Goal: Task Accomplishment & Management: Use online tool/utility

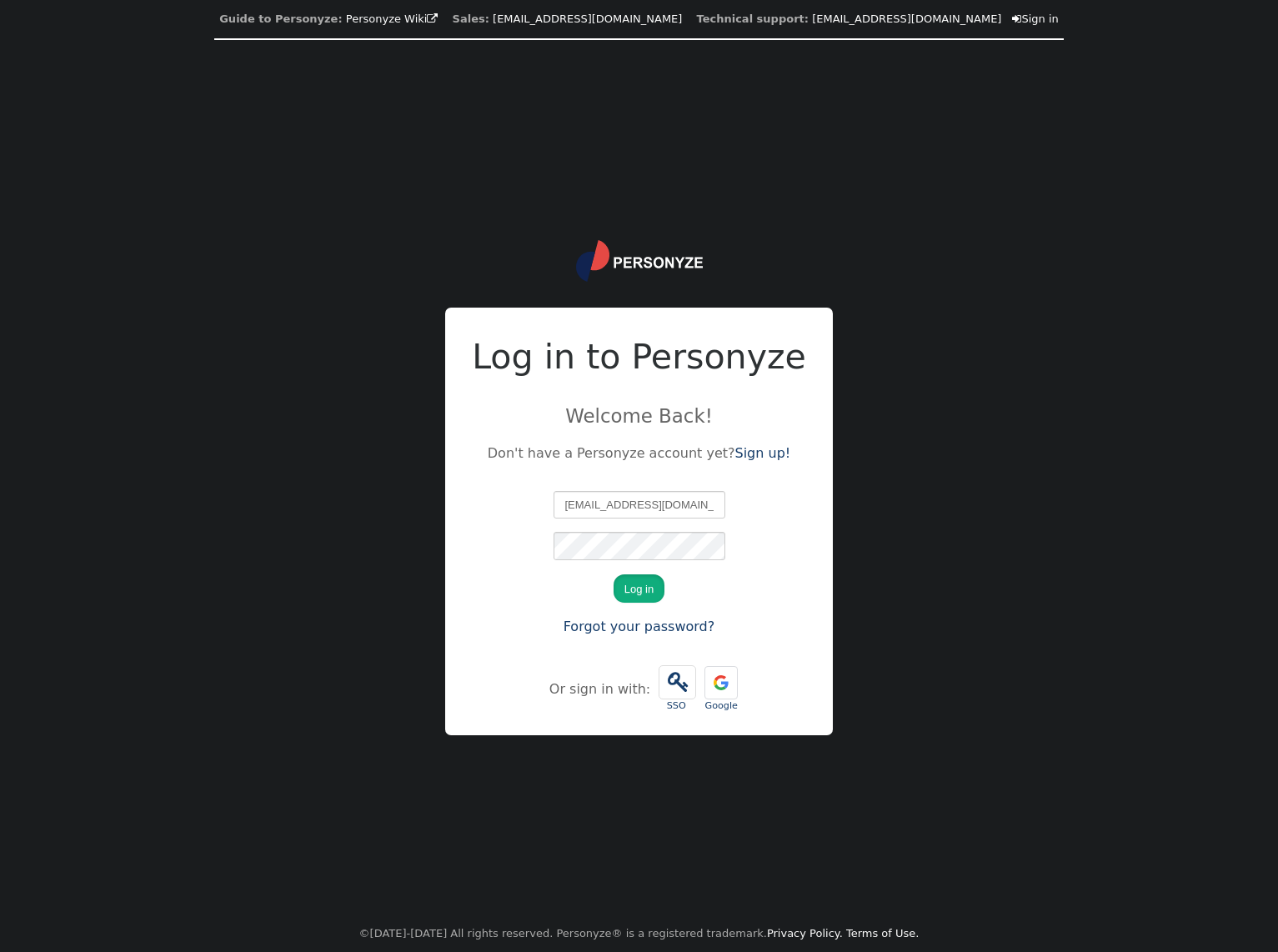
click at [632, 587] on button "Log in" at bounding box center [638, 588] width 51 height 29
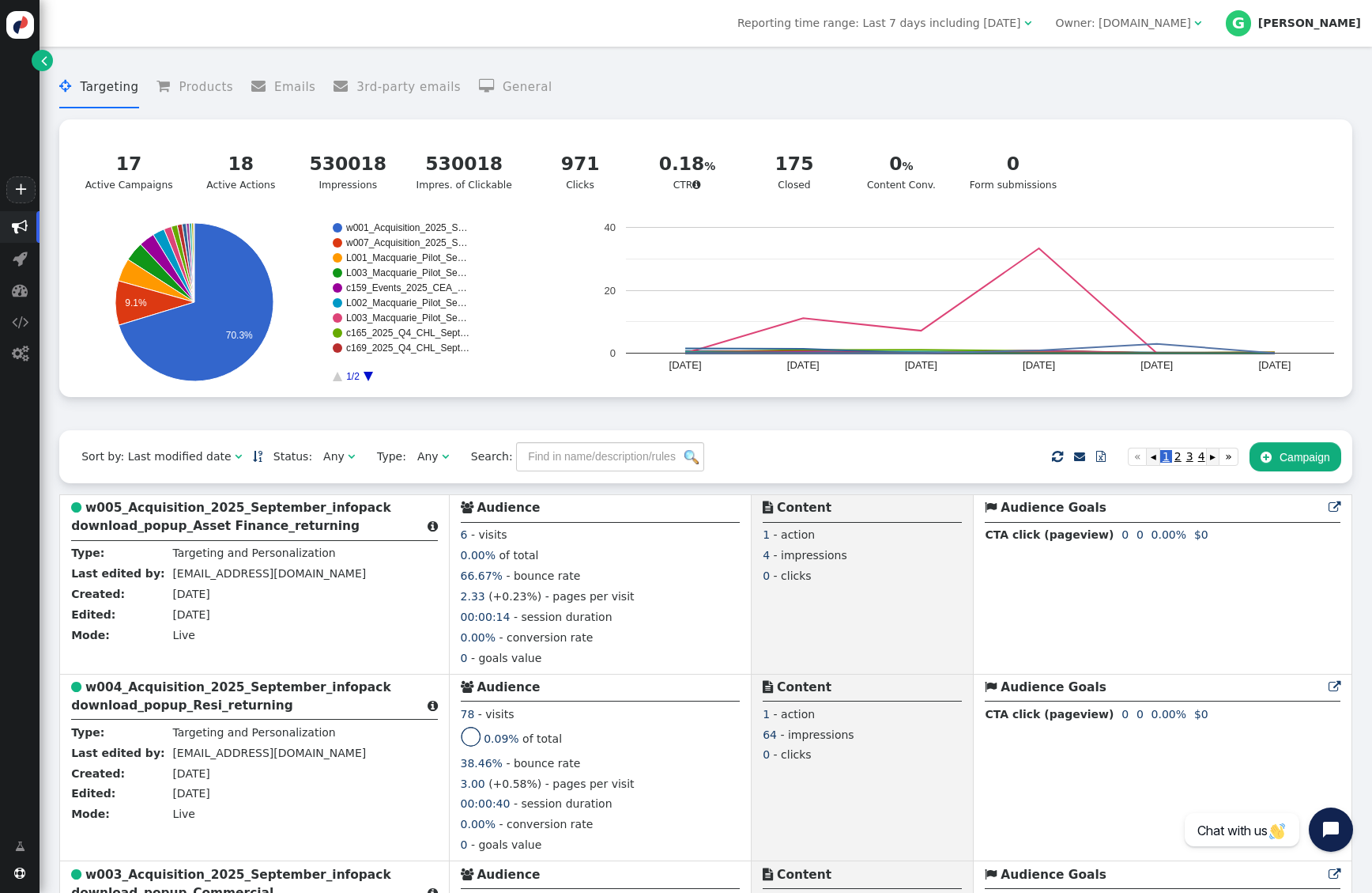
click at [25, 145] on div "+" at bounding box center [20, 105] width 39 height 212
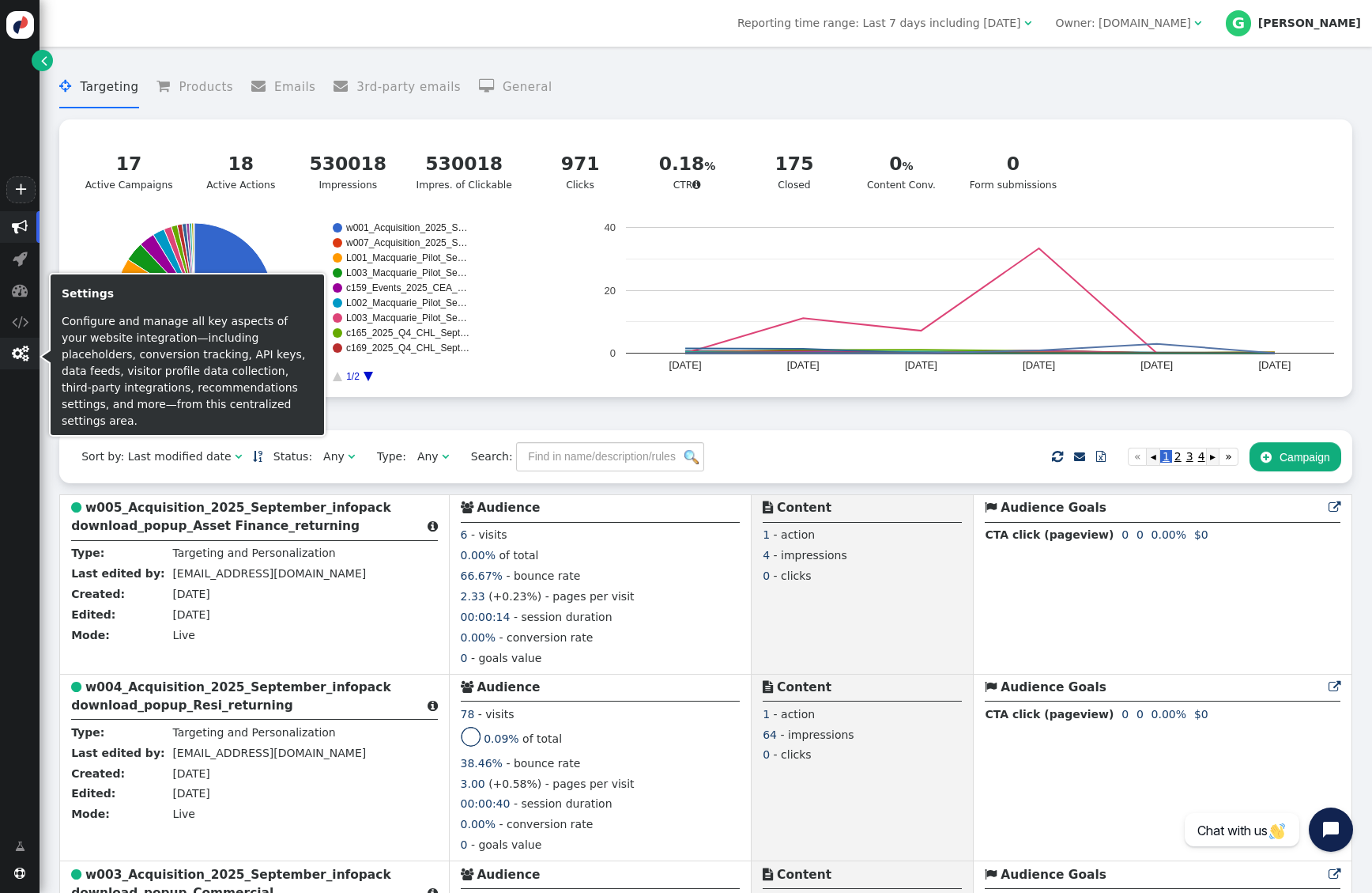
click at [22, 351] on span "" at bounding box center [21, 353] width 17 height 16
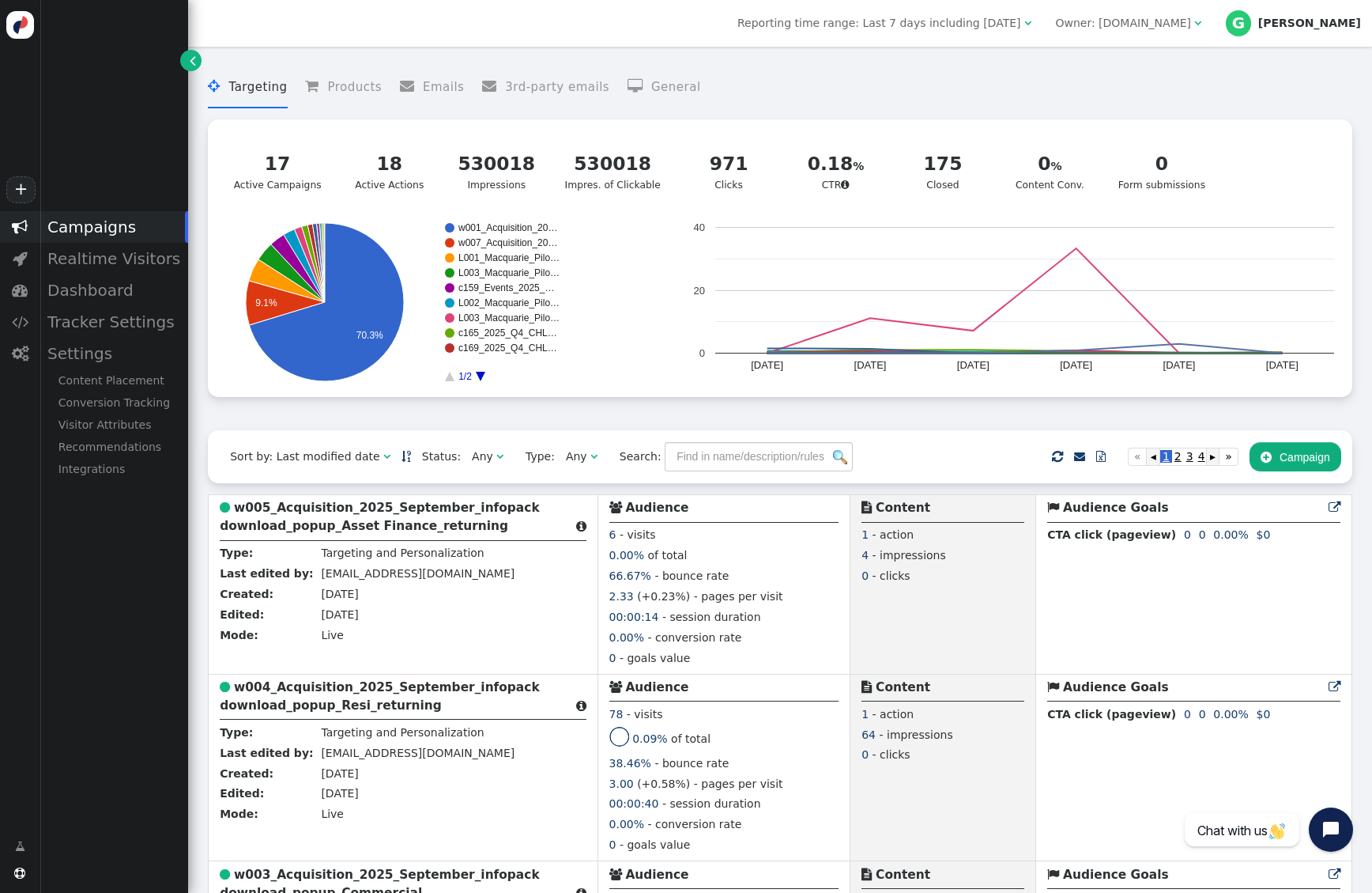
click at [97, 572] on div " Campaigns  Realtime Visitors  Dashboard  Tracker Settings  Settings Conte…" at bounding box center [94, 516] width 188 height 609
click at [104, 264] on div "Realtime Visitors" at bounding box center [114, 258] width 148 height 32
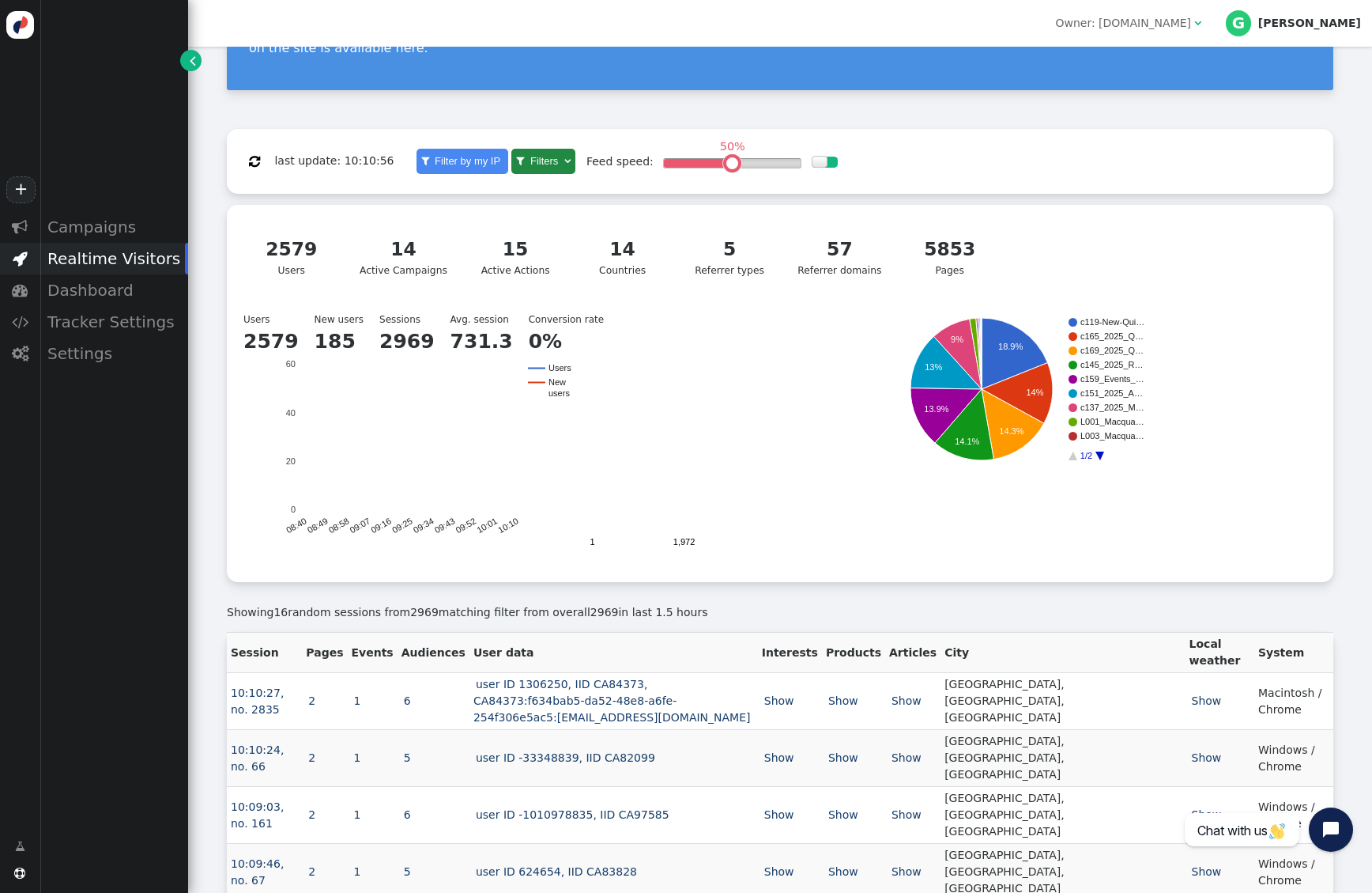
scroll to position [227, 0]
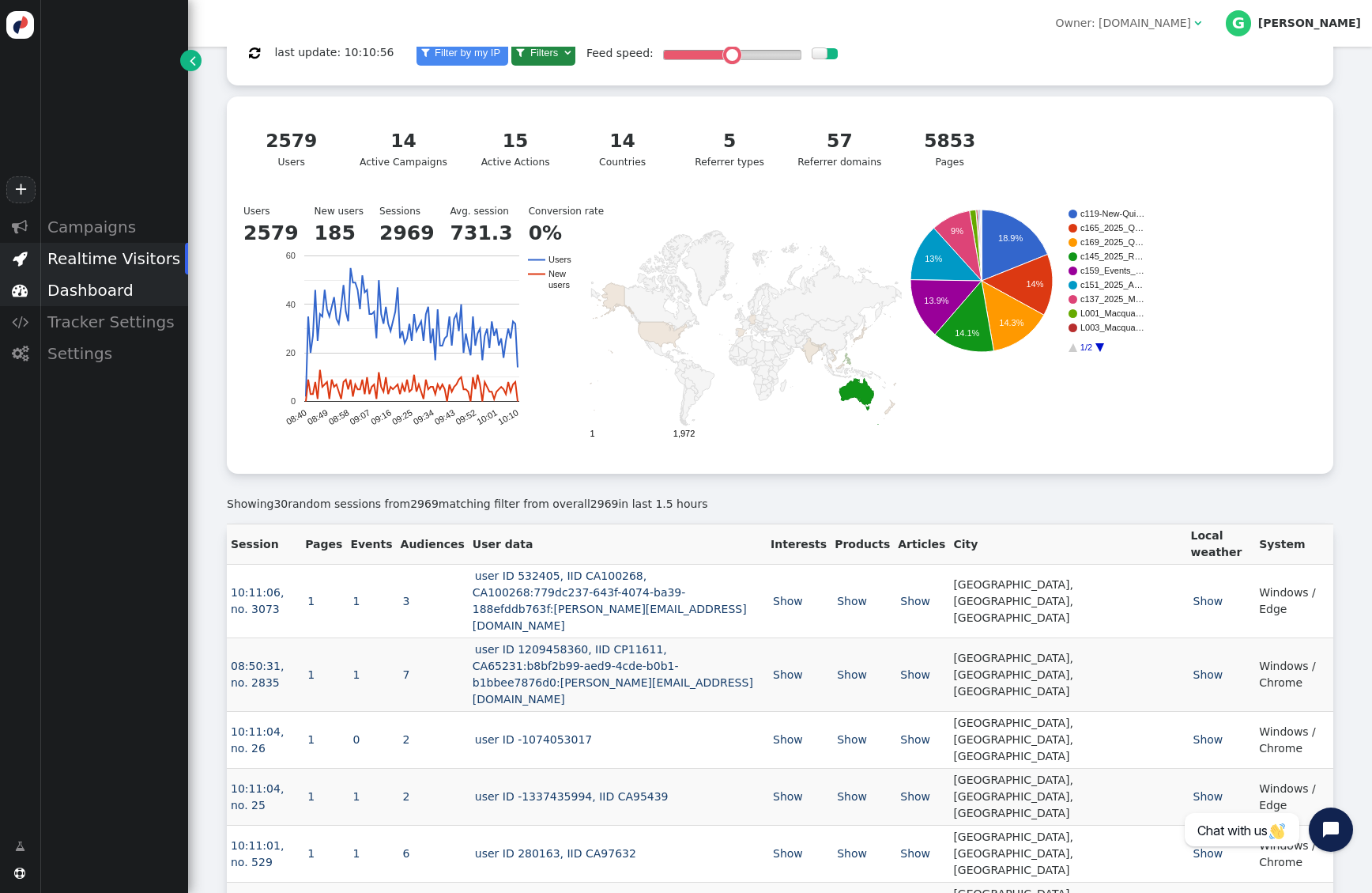
click at [108, 299] on div "Dashboard" at bounding box center [114, 290] width 148 height 32
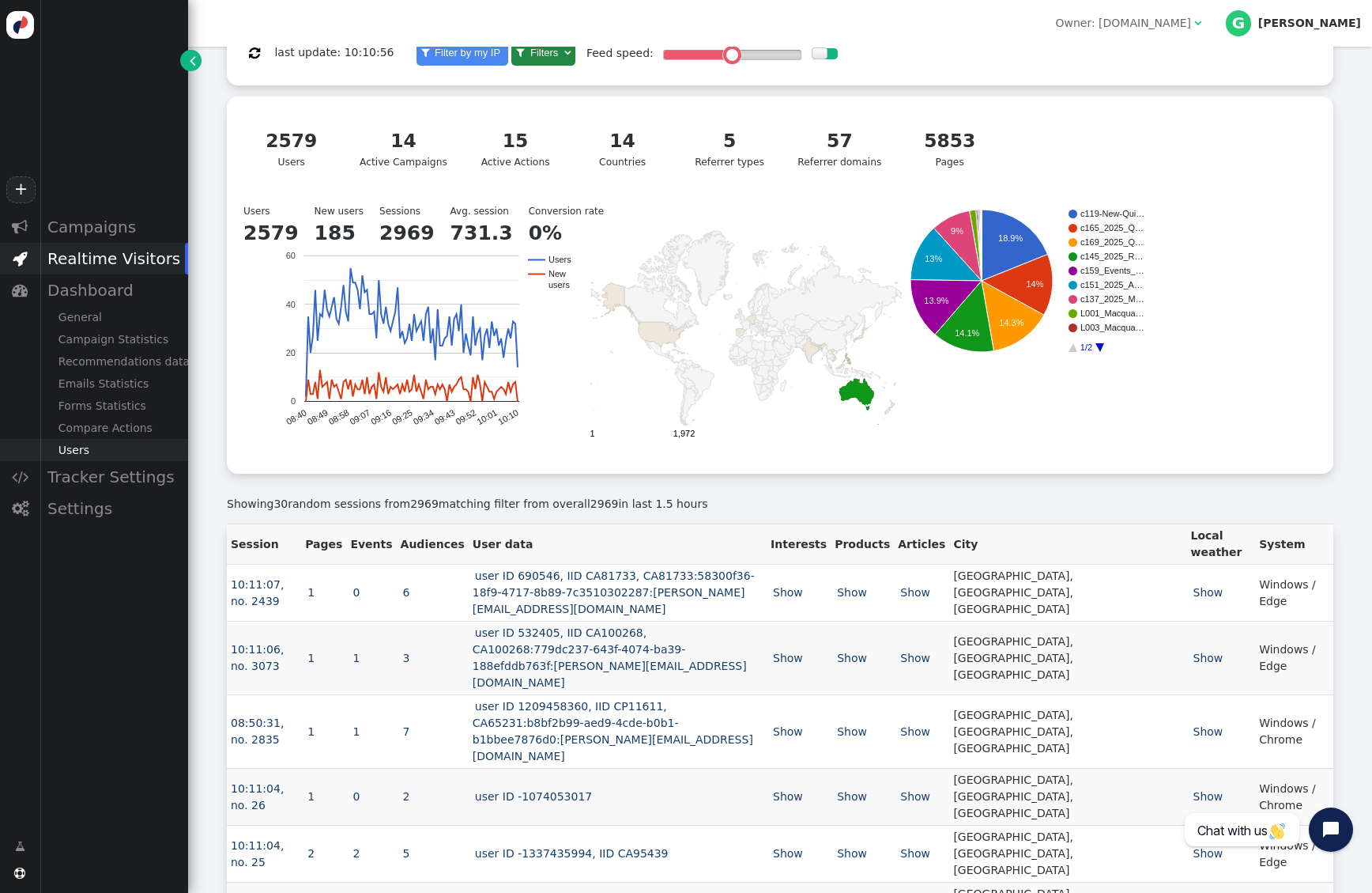
click at [96, 457] on div "Users" at bounding box center [114, 450] width 148 height 23
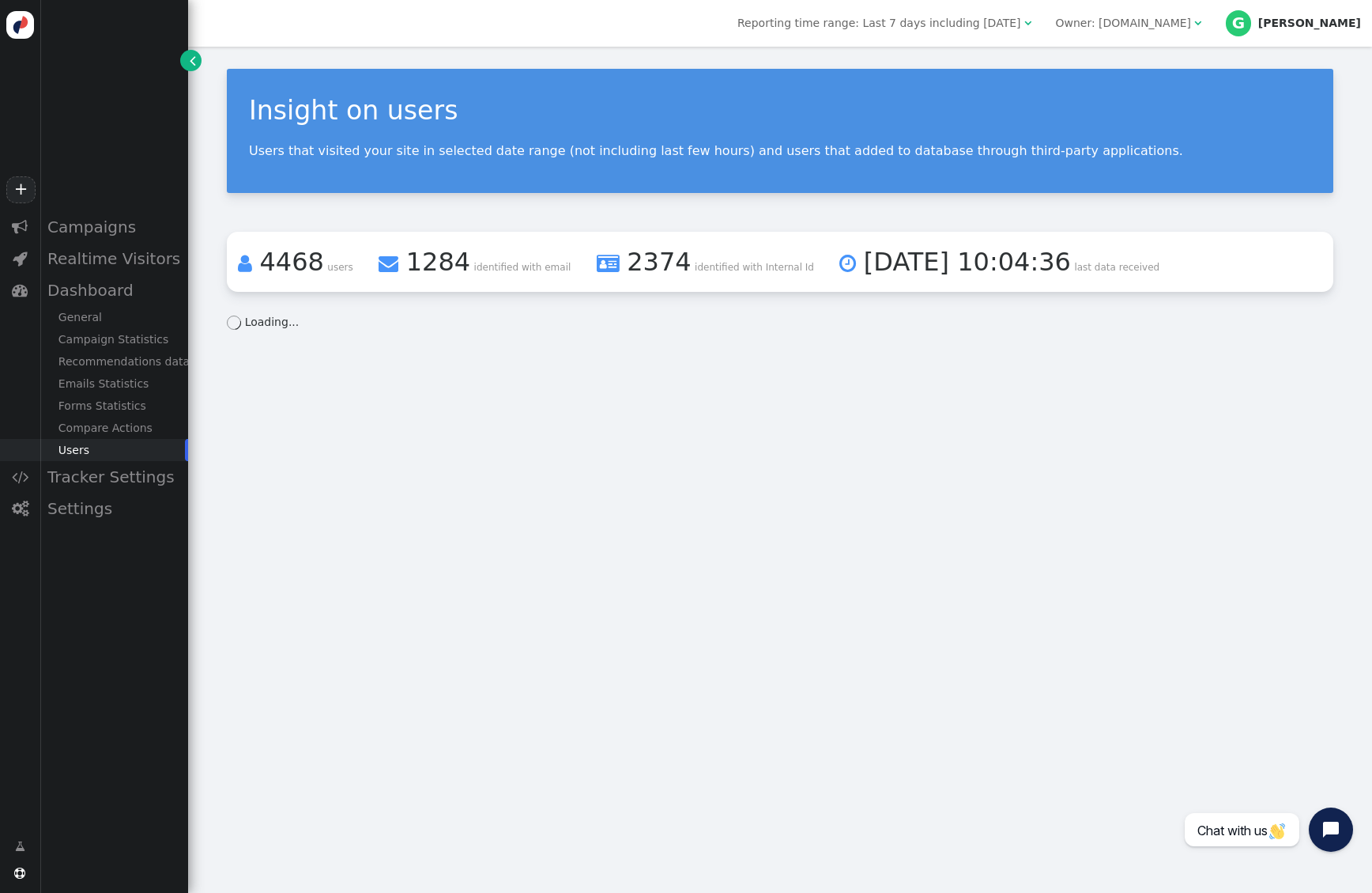
click at [999, 149] on p "Users that visited your site in selected date range (not including last few hou…" at bounding box center [780, 150] width 1063 height 15
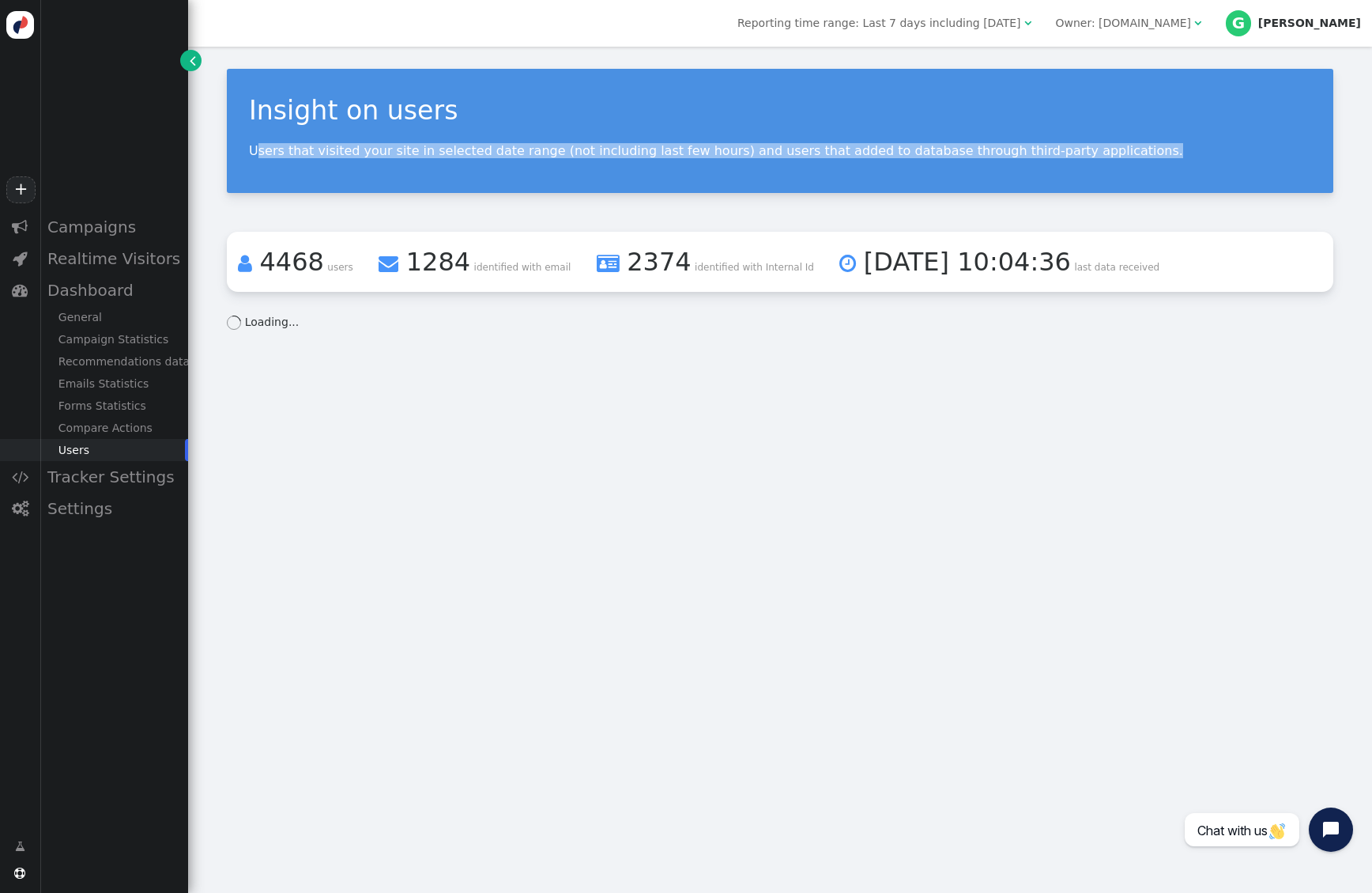
click at [999, 149] on p "Users that visited your site in selected date range (not including last few hou…" at bounding box center [780, 150] width 1063 height 15
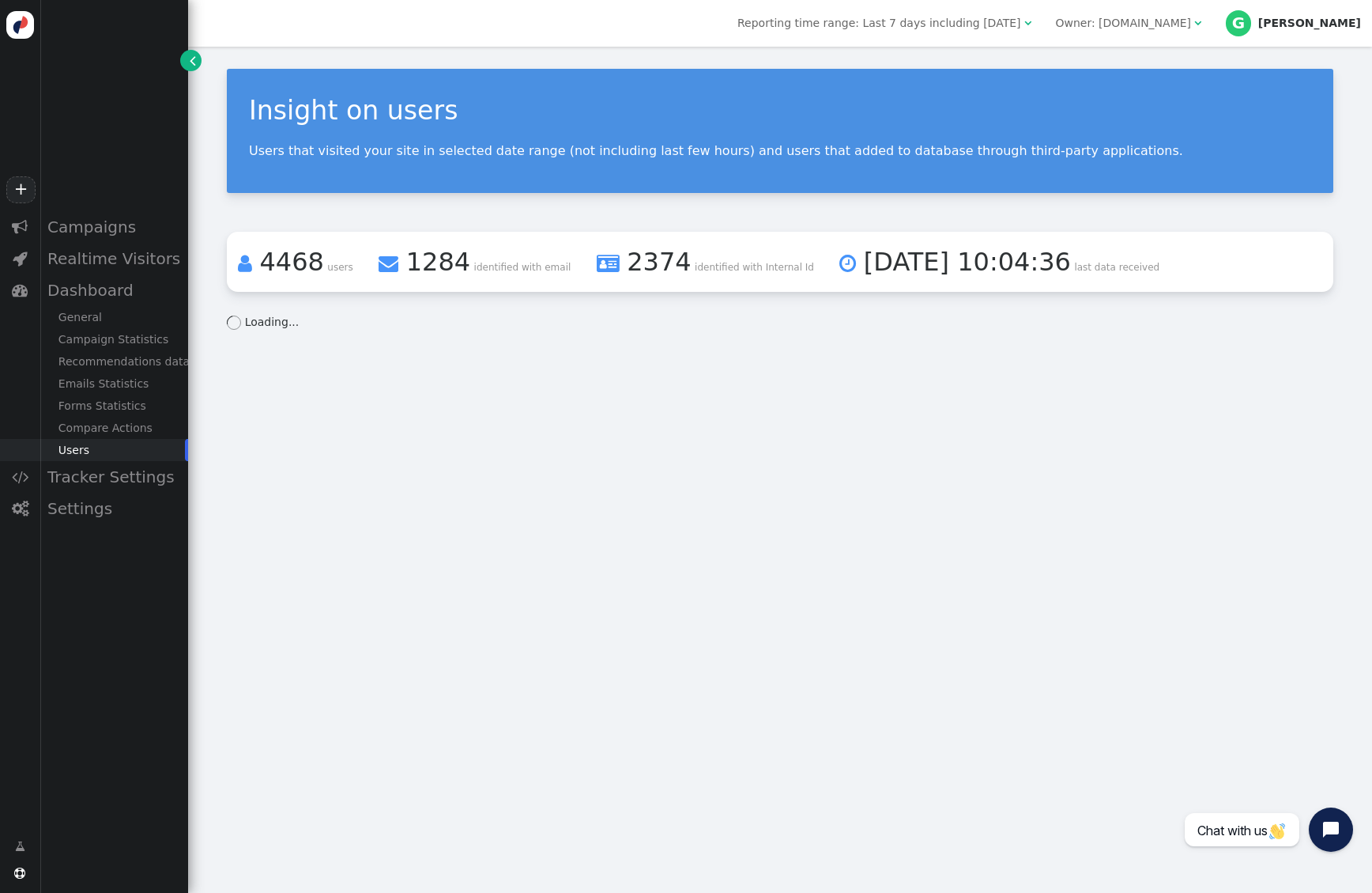
click at [952, 457] on div "Insight on users Users that visited your site in selected date range (not inclu…" at bounding box center [780, 470] width 1184 height 846
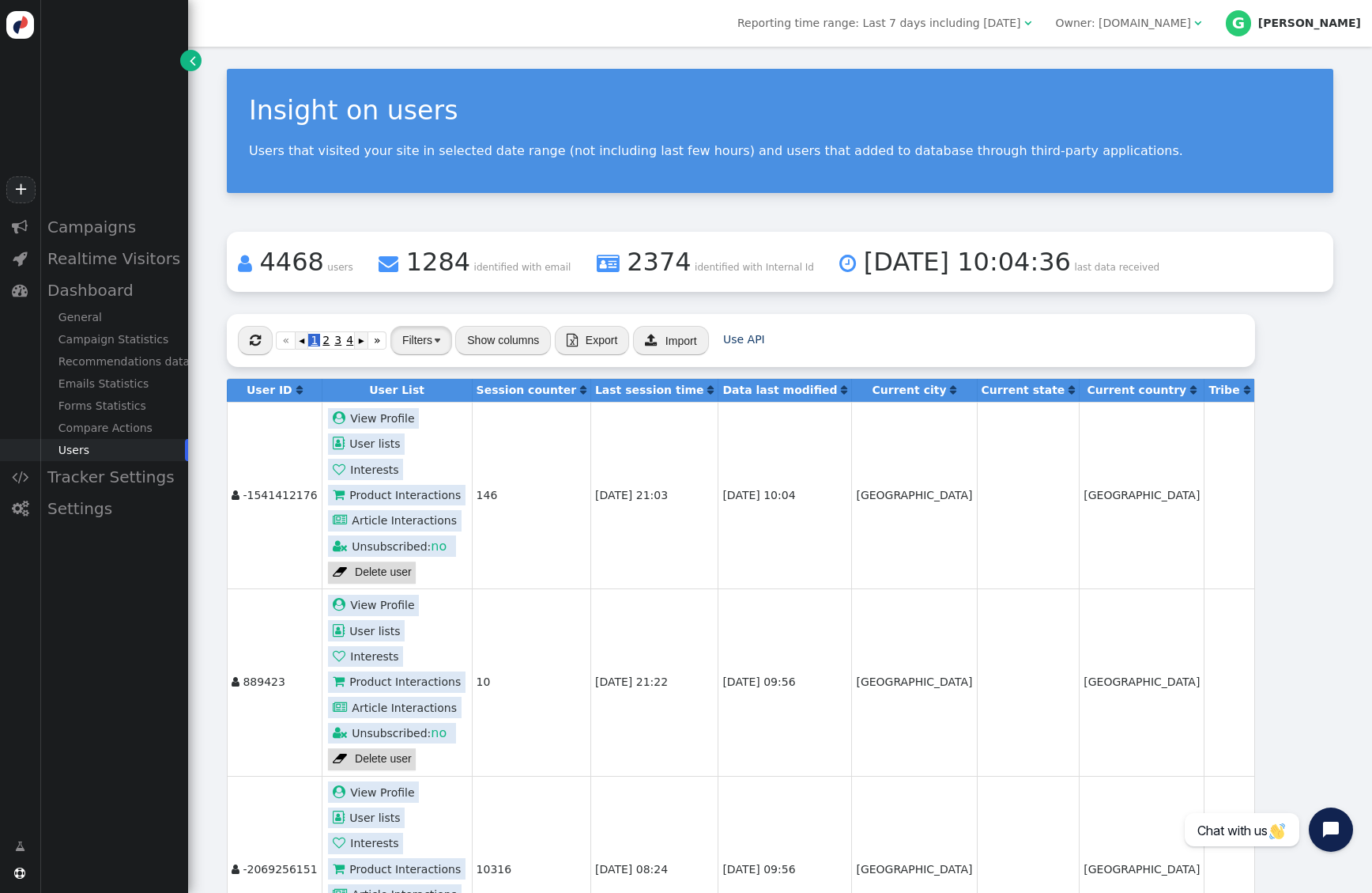
click at [426, 341] on button "Filters" at bounding box center [422, 340] width 62 height 28
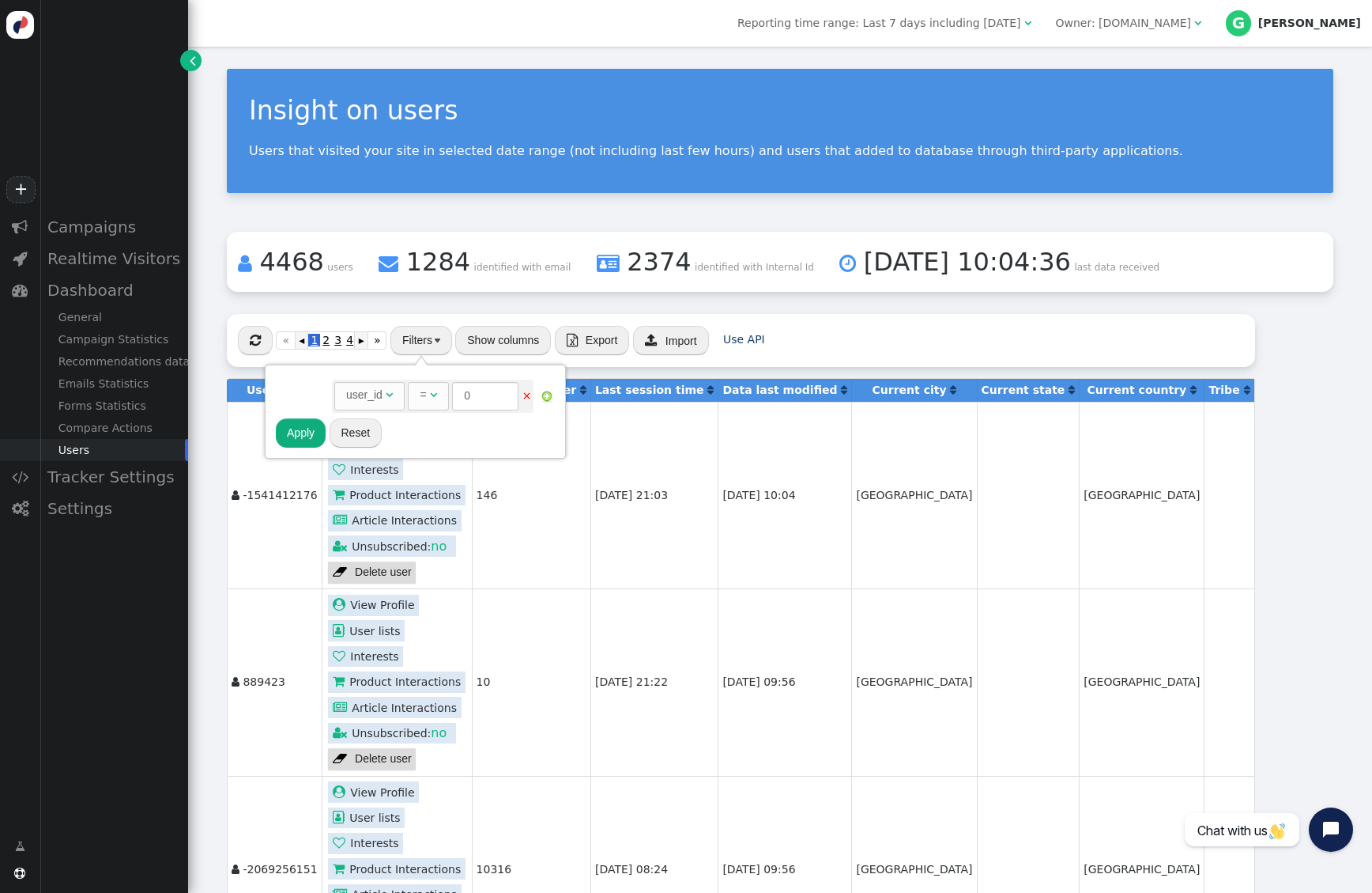
click at [918, 328] on div " « ◂ 1 2 3 4 5 6 7 8 9 10 11 12 13 14 15 16 17 18 19 20 21 ▸ » Filters Show co…" at bounding box center [741, 340] width 1028 height 53
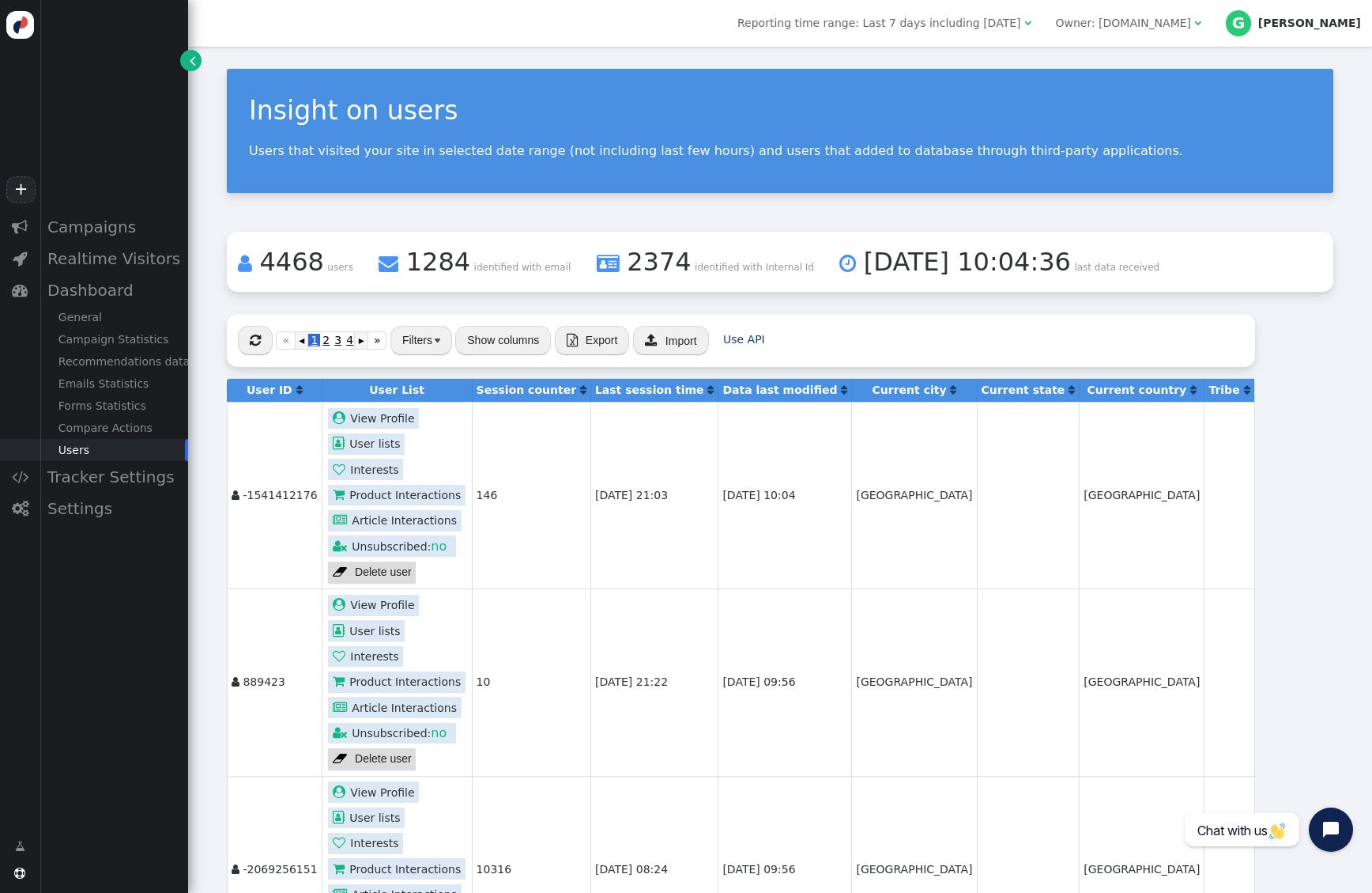
click at [507, 341] on button "Show columns" at bounding box center [504, 340] width 96 height 28
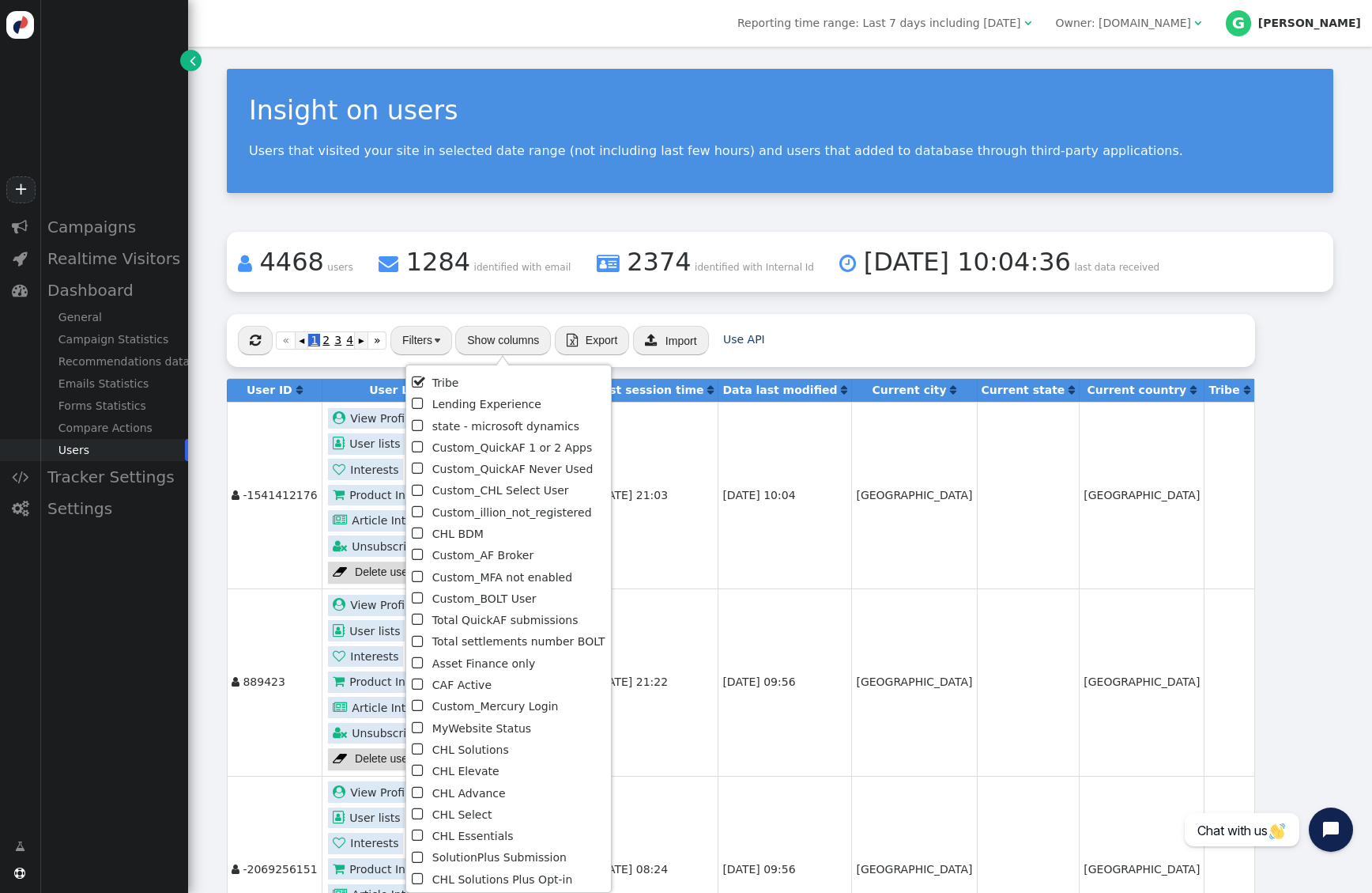
scroll to position [513, 0]
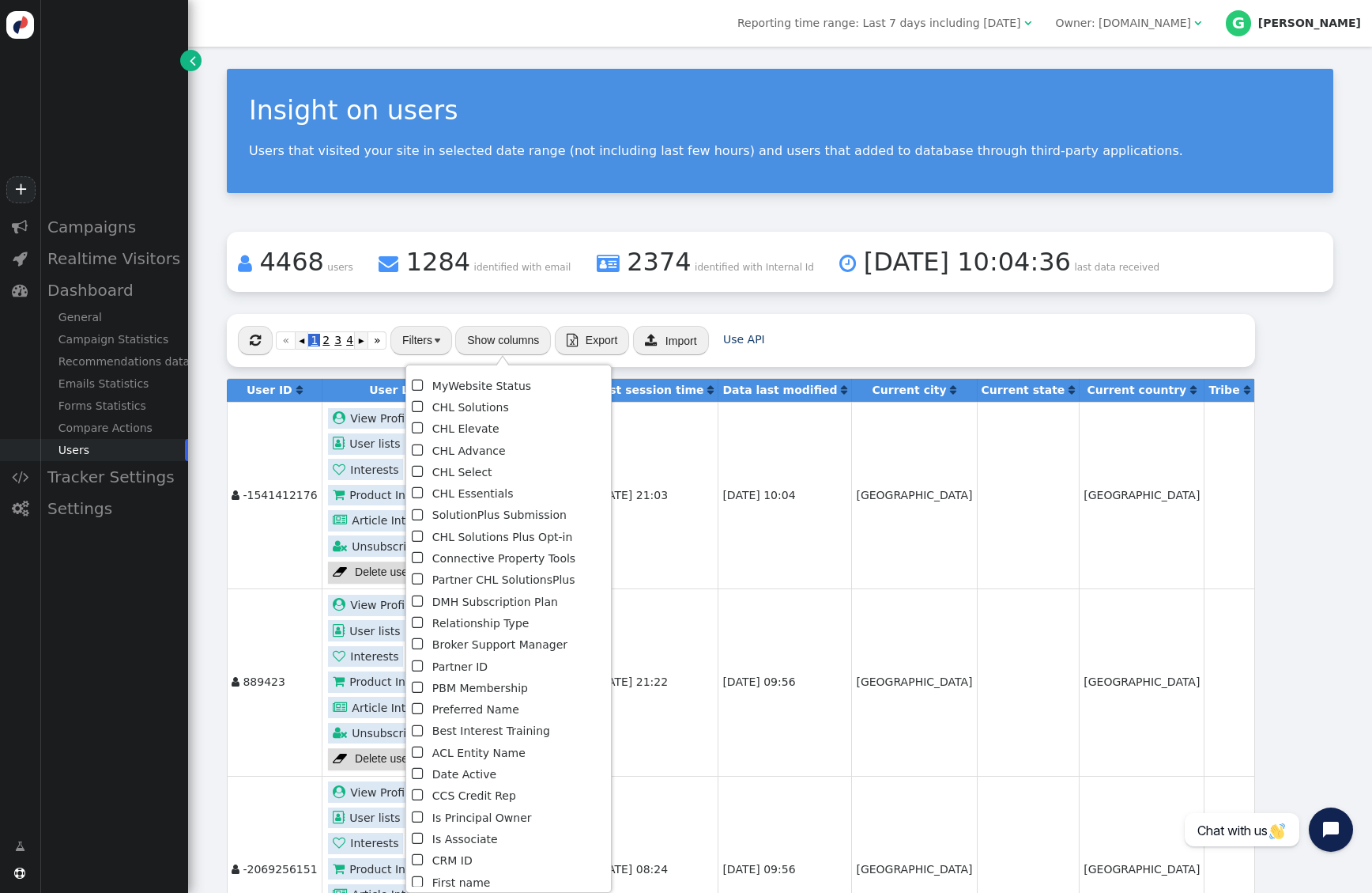
click at [420, 859] on span "" at bounding box center [418, 859] width 14 height 22
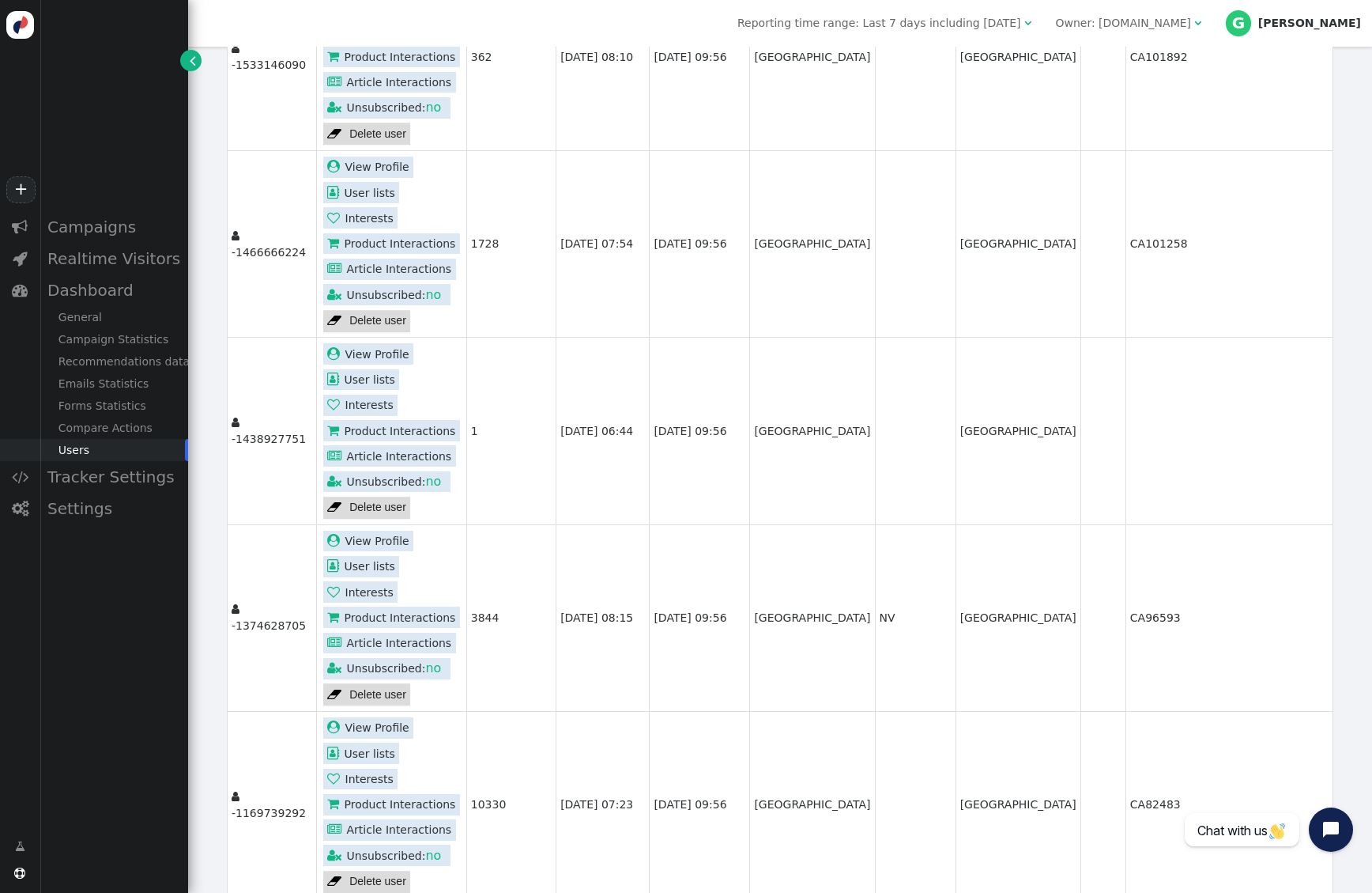
scroll to position [2510, 0]
click at [1211, 431] on td at bounding box center [1229, 431] width 207 height 187
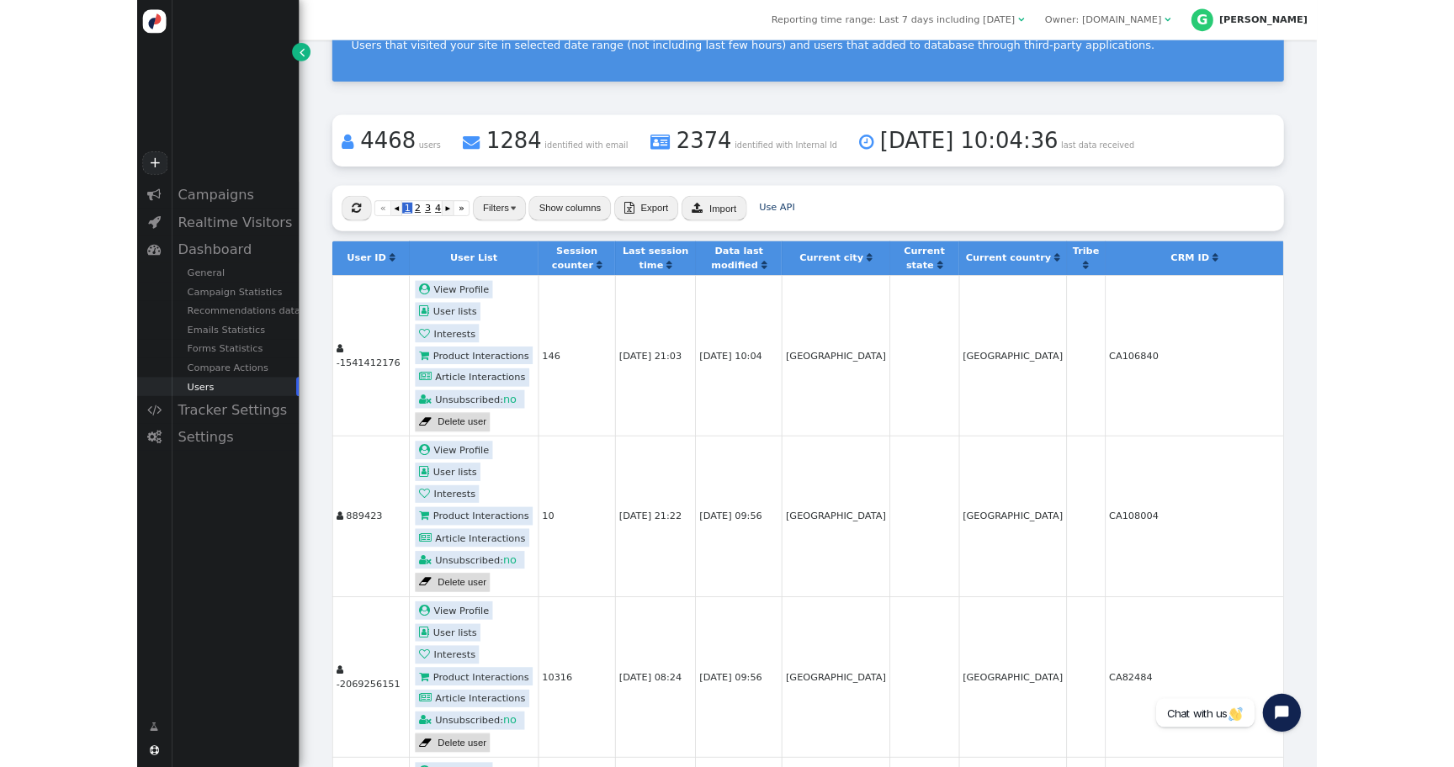
scroll to position [0, 0]
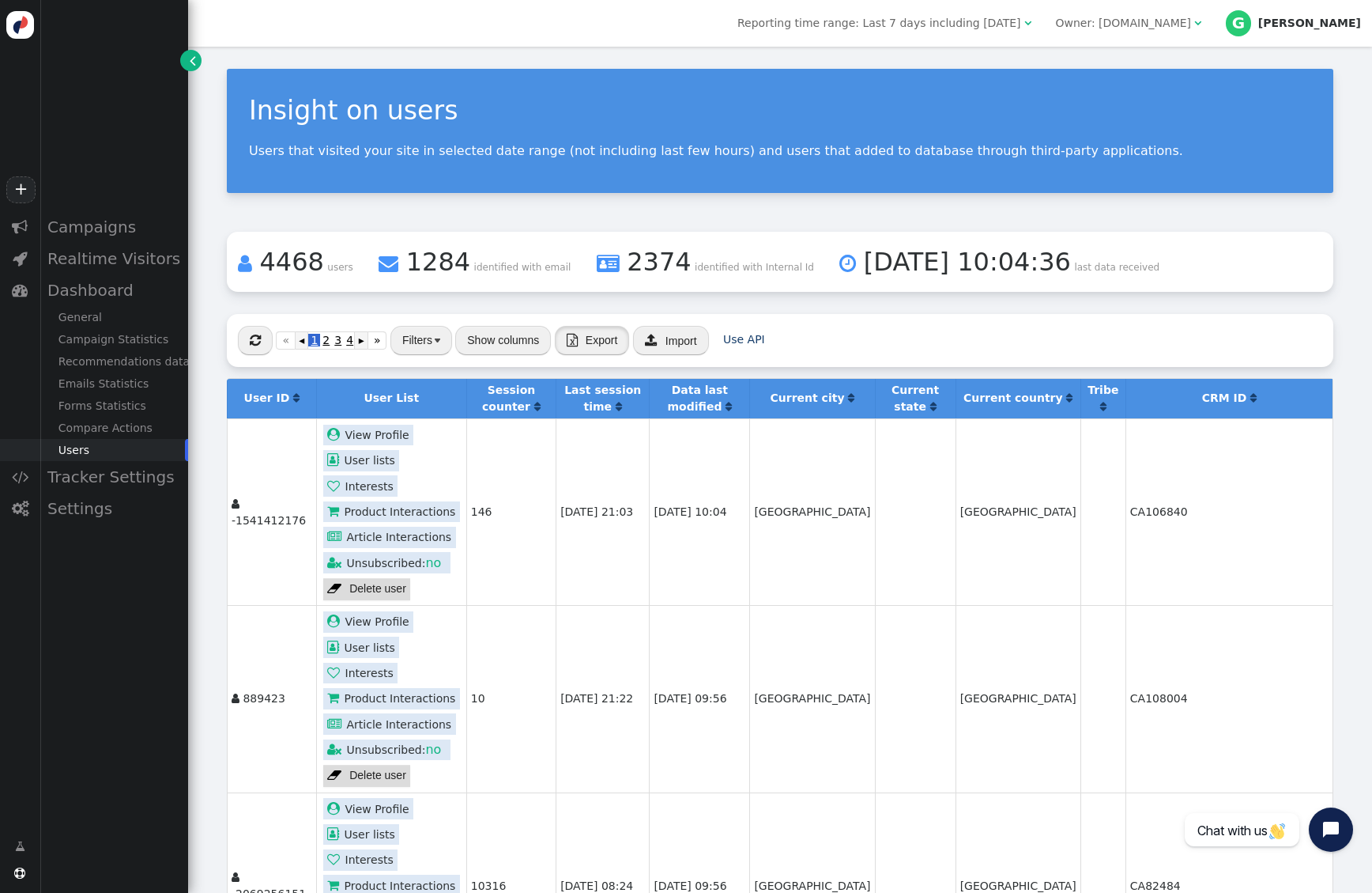
click at [599, 344] on span "Export" at bounding box center [601, 339] width 32 height 12
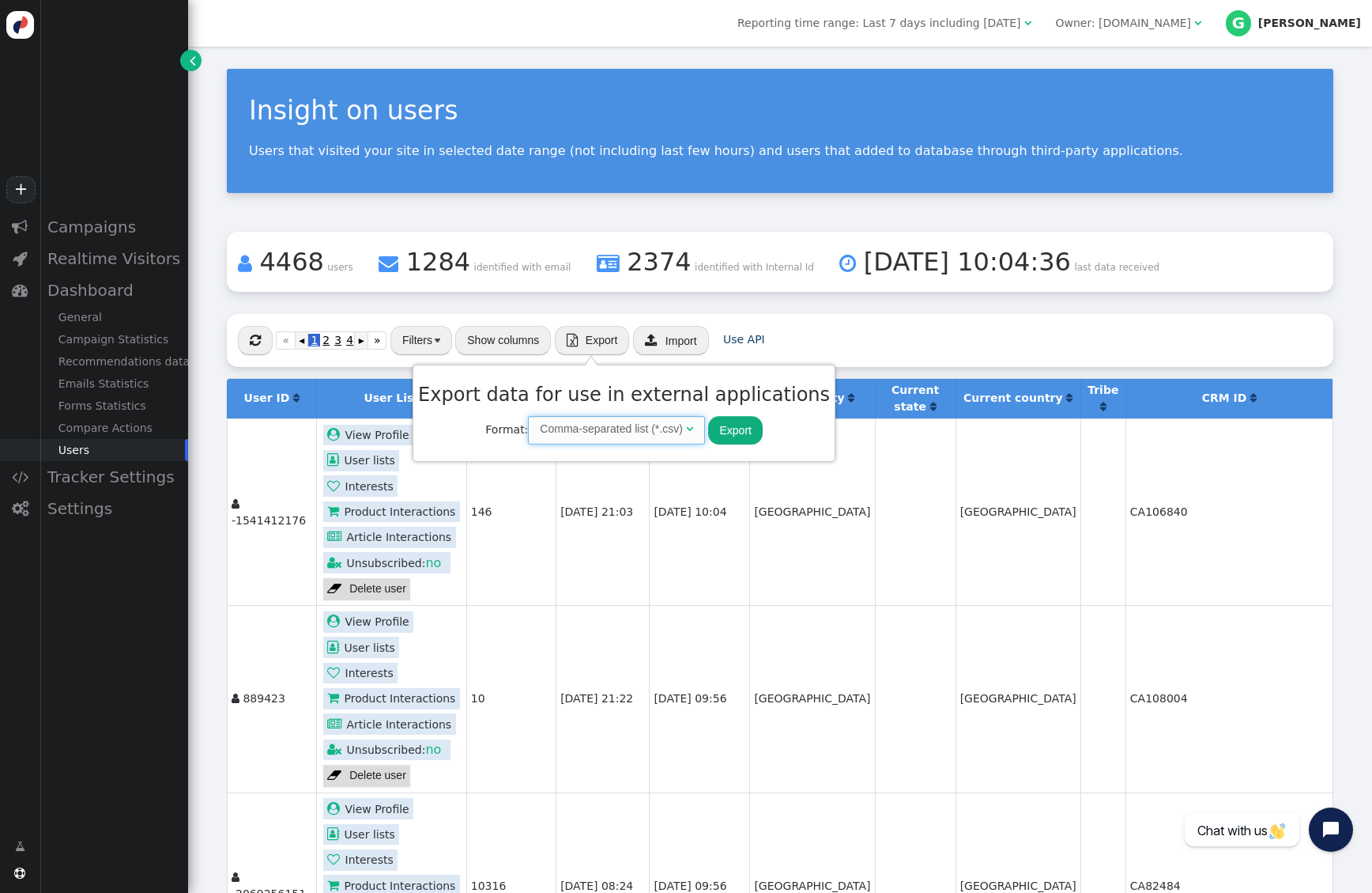
click at [668, 430] on span "Comma-separated list (*.csv) " at bounding box center [616, 430] width 177 height 28
click at [719, 384] on h3 "Export data for use in external applications" at bounding box center [624, 395] width 412 height 28
click at [709, 433] on button "Export" at bounding box center [735, 430] width 54 height 28
